Goal: Information Seeking & Learning: Find contact information

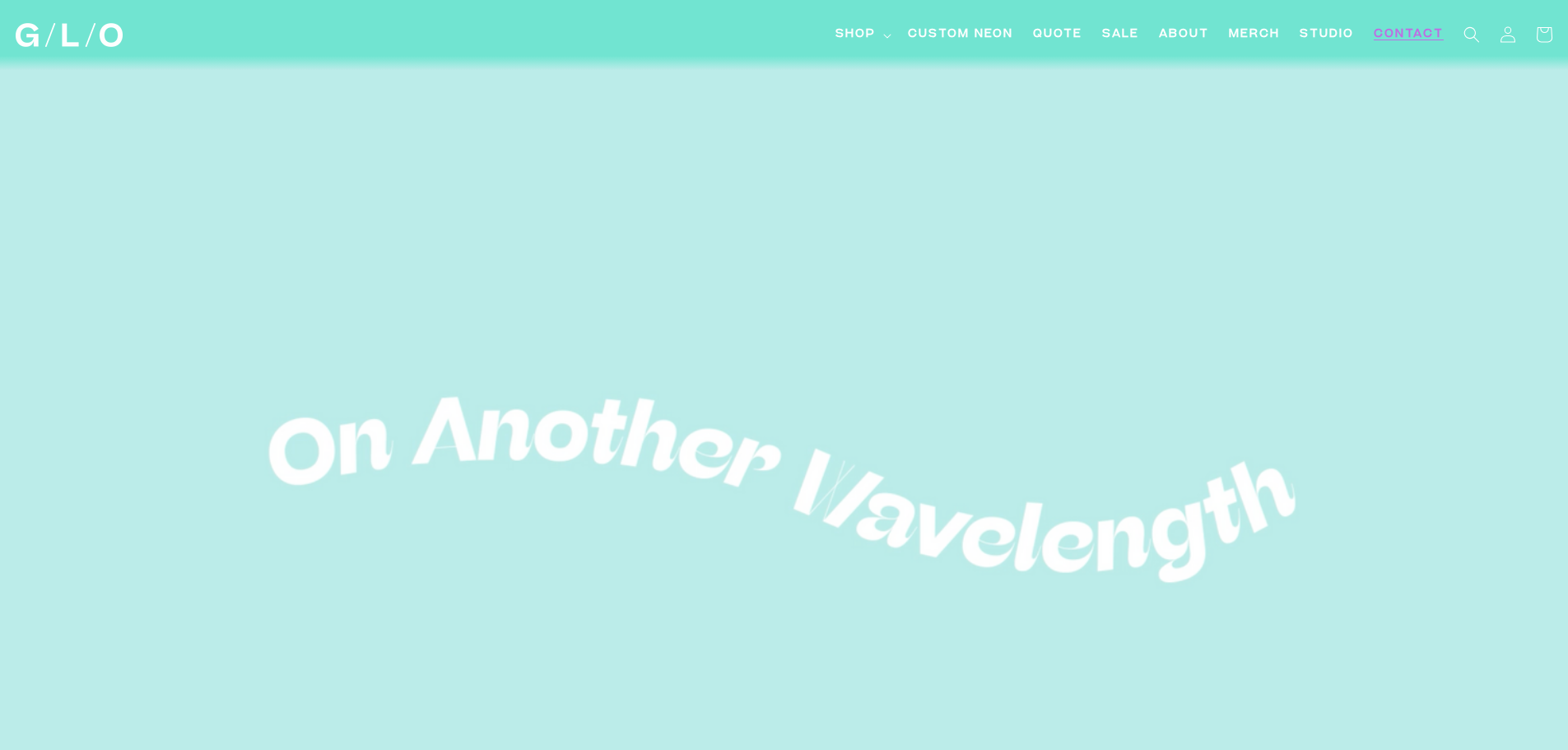
click at [1404, 40] on span "Contact" at bounding box center [1408, 35] width 70 height 17
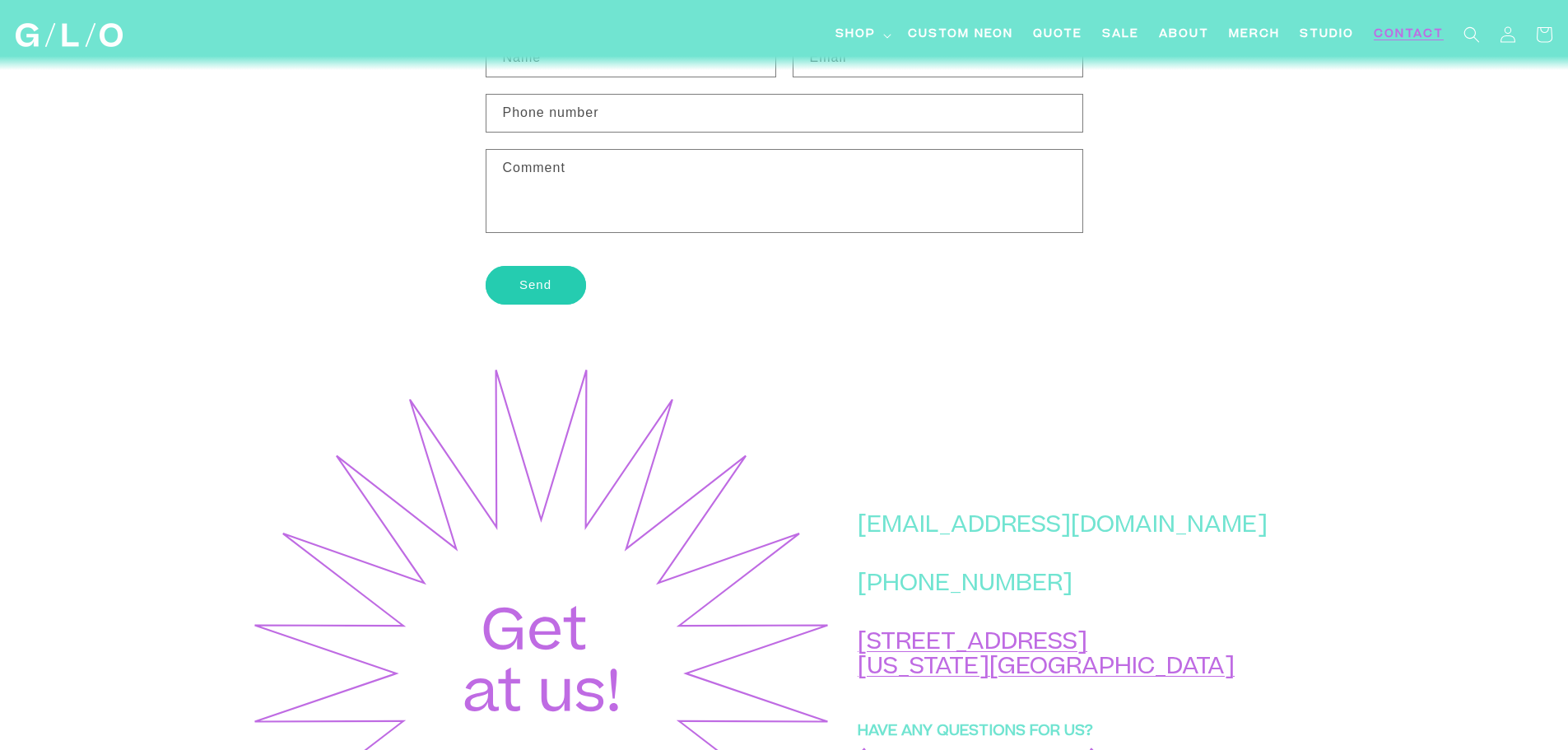
scroll to position [741, 0]
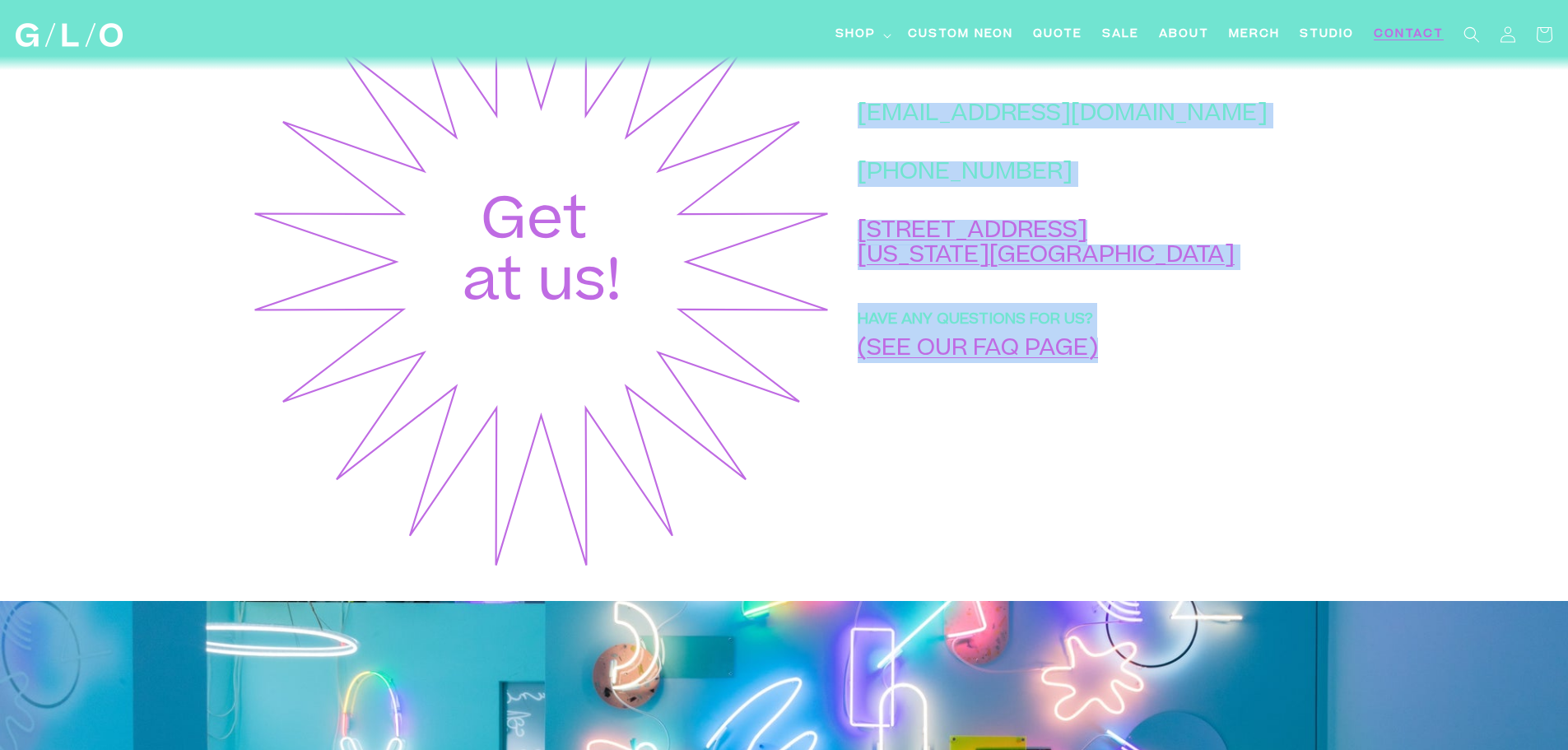
drag, startPoint x: 1203, startPoint y: 135, endPoint x: 939, endPoint y: 133, distance: 264.0
click at [939, 133] on div "hello@glo-studio.com +1 (917) 397-2271 45 Market St New York, NY 10002 HAVE ANY…" at bounding box center [1076, 262] width 486 height 619
click at [921, 133] on div "hello@glo-studio.com +1 (917) 397-2271 45 Market St New York, NY 10002 HAVE ANY…" at bounding box center [1076, 262] width 486 height 619
drag, startPoint x: 928, startPoint y: 135, endPoint x: 964, endPoint y: 135, distance: 36.0
click at [964, 135] on div "hello@glo-studio.com +1 (917) 397-2271 45 Market St New York, NY 10002 HAVE ANY…" at bounding box center [1076, 262] width 486 height 619
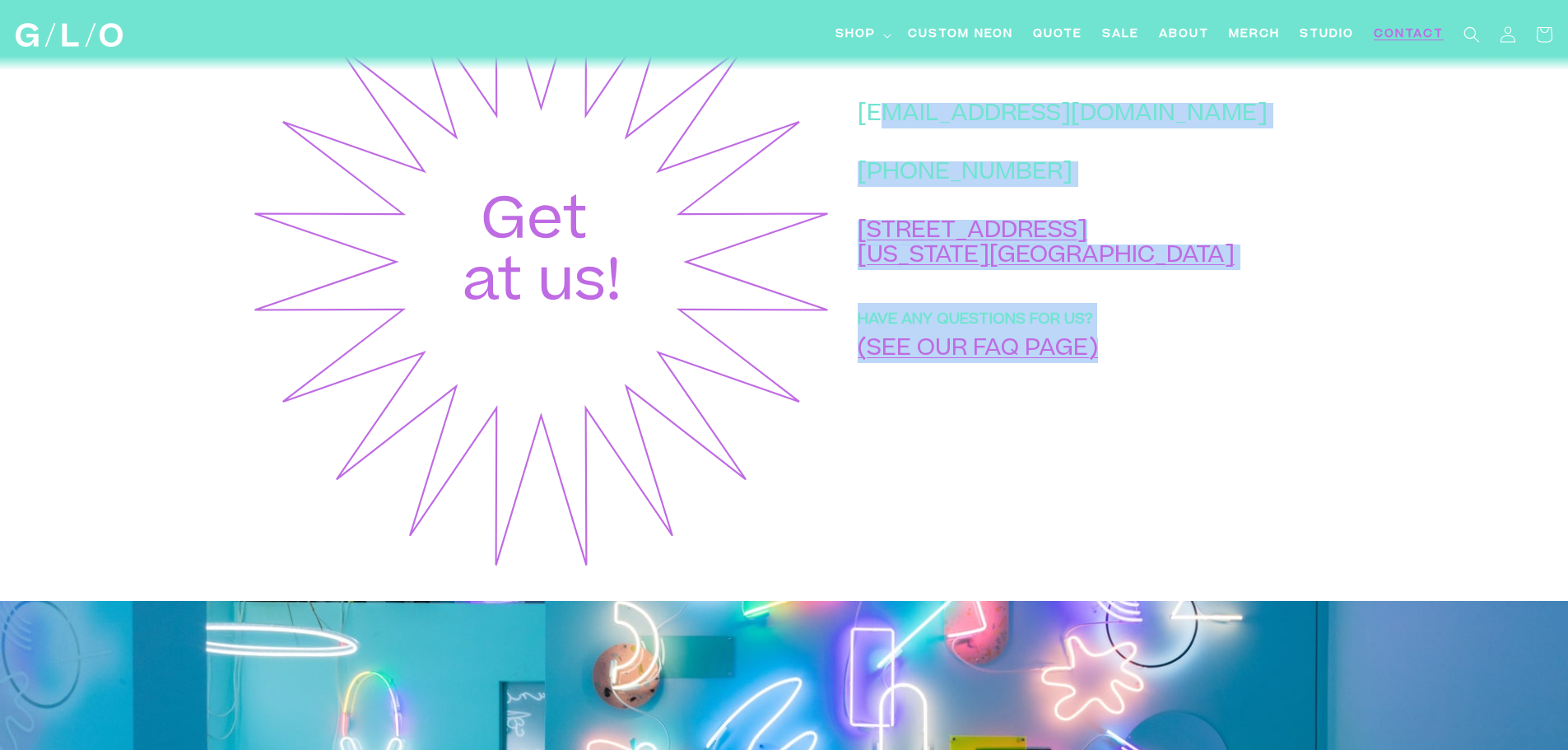
click at [1237, 163] on div "hello@glo-studio.com +1 (917) 397-2271 45 Market St New York, NY 10002 HAVE ANY…" at bounding box center [1076, 262] width 486 height 619
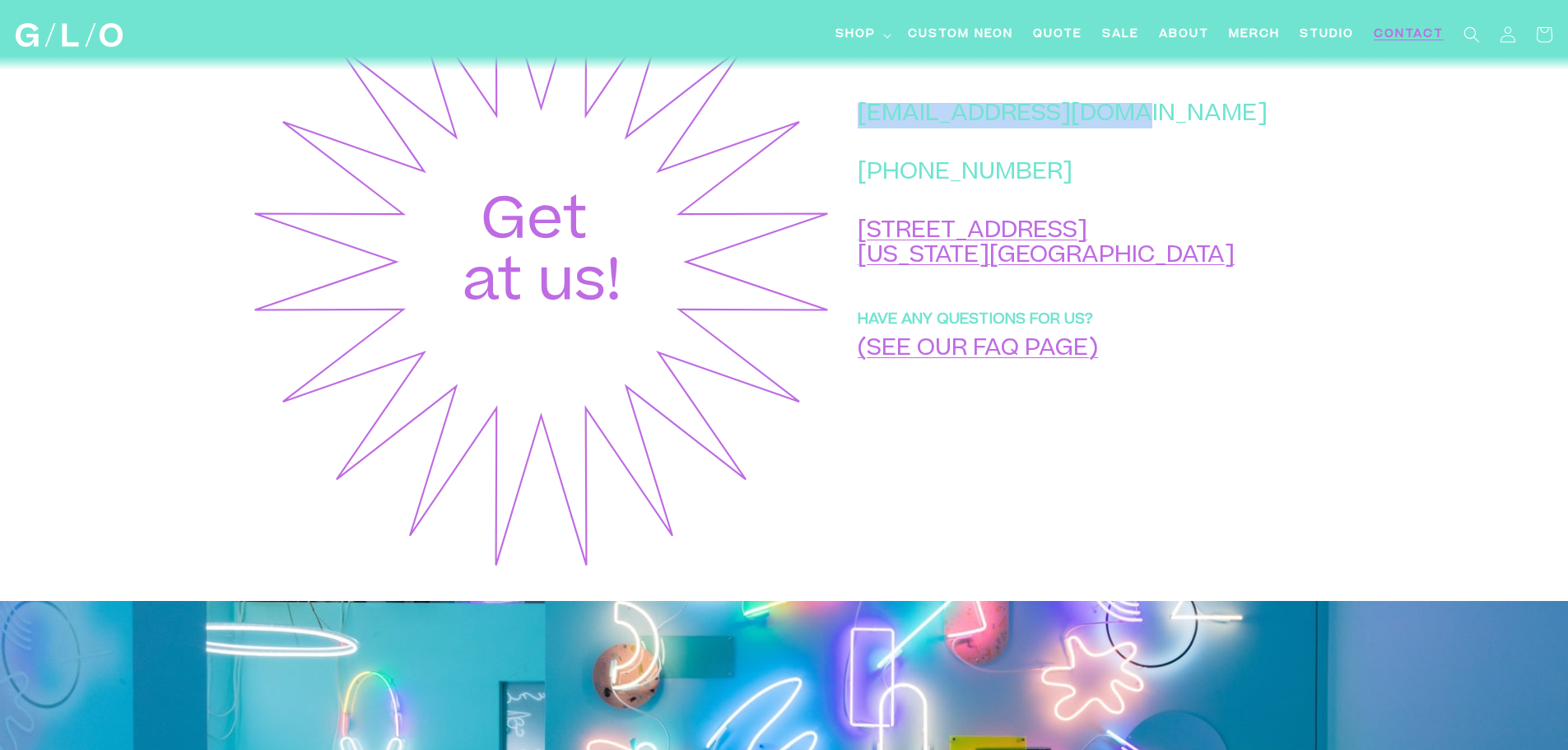
drag, startPoint x: 1192, startPoint y: 131, endPoint x: 938, endPoint y: 126, distance: 254.0
click at [938, 126] on p "[EMAIL_ADDRESS][DOMAIN_NAME]" at bounding box center [1063, 115] width 410 height 26
copy p "[EMAIL_ADDRESS][DOMAIN_NAME]"
